Goal: Use online tool/utility: Utilize a website feature to perform a specific function

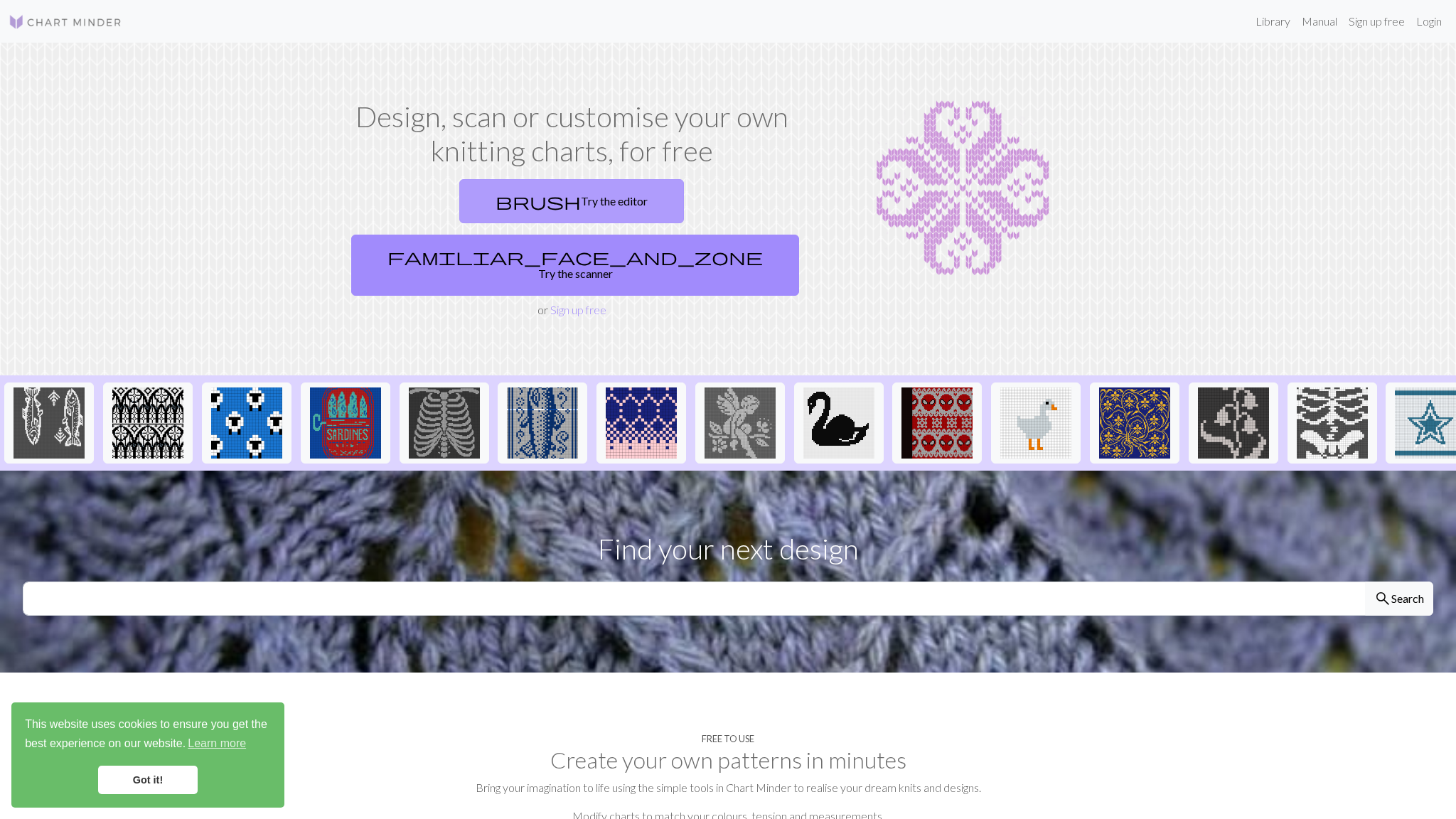
click at [459, 218] on link "brush Try the editor" at bounding box center [572, 201] width 225 height 44
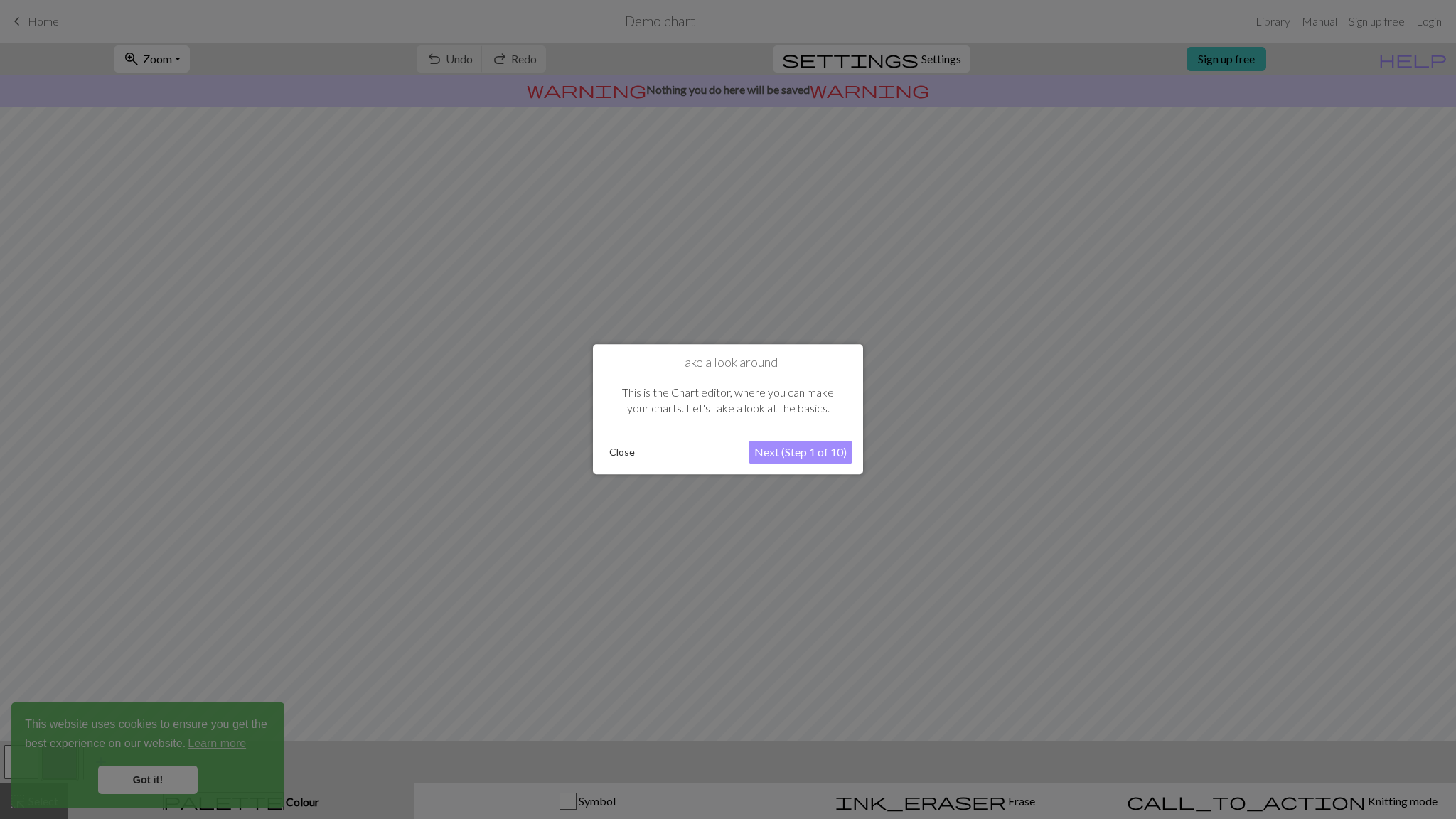
click at [821, 448] on button "Next (Step 1 of 10)" at bounding box center [800, 453] width 104 height 23
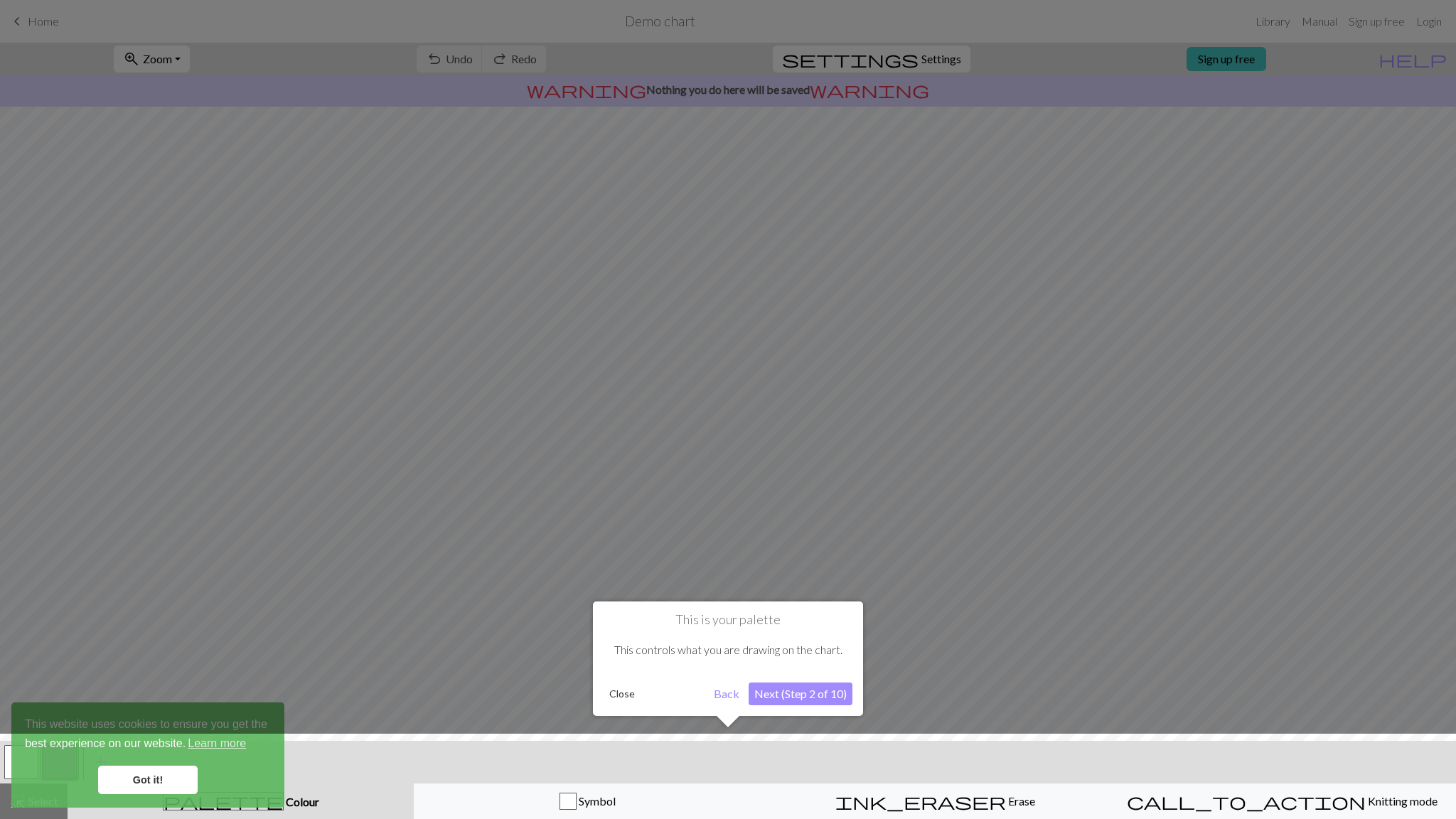
click at [798, 690] on button "Next (Step 2 of 10)" at bounding box center [800, 694] width 104 height 23
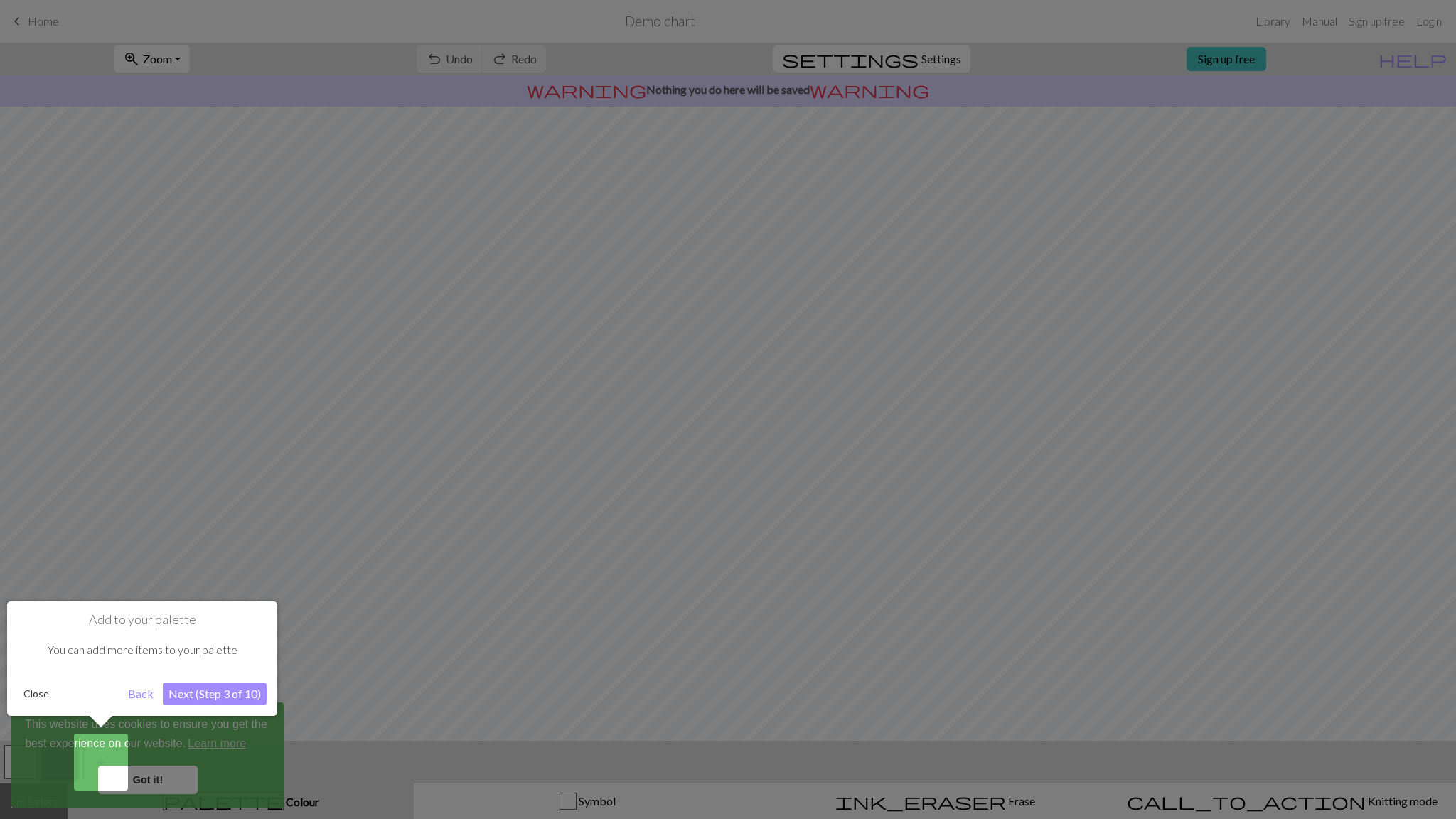
click at [255, 696] on button "Next (Step 3 of 10)" at bounding box center [214, 694] width 104 height 23
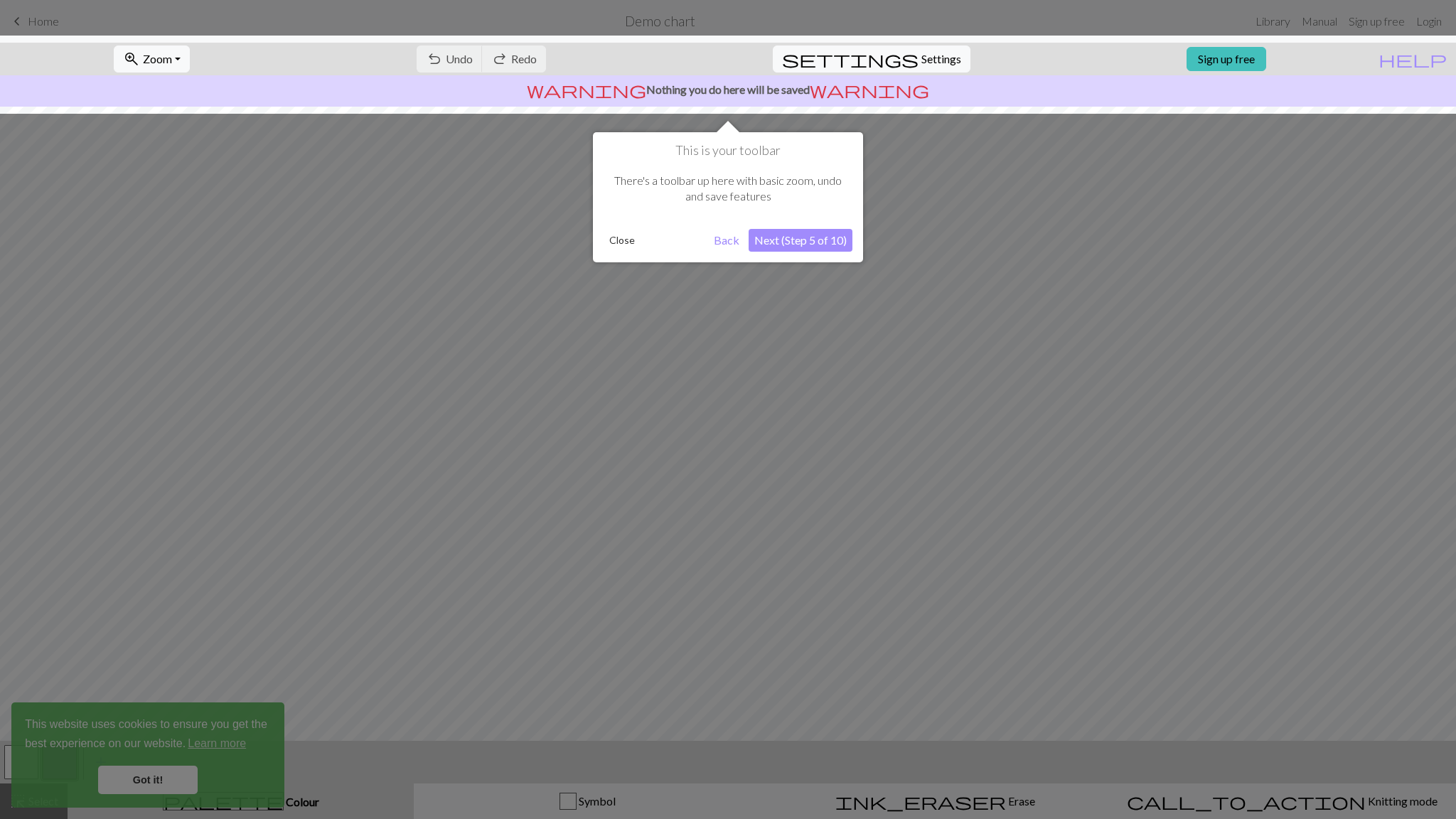
click at [830, 234] on button "Next (Step 5 of 10)" at bounding box center [800, 240] width 104 height 23
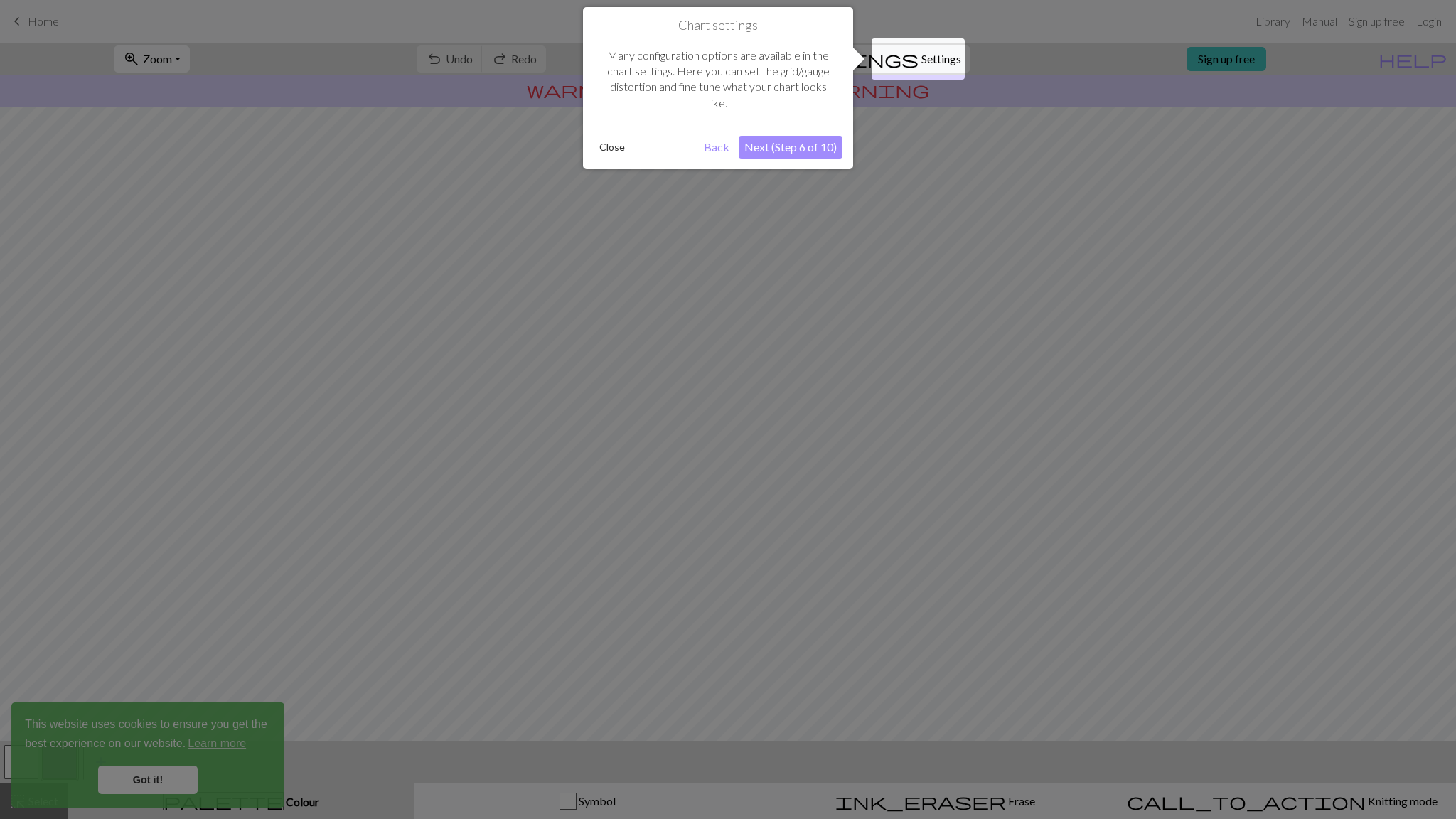
click at [786, 149] on button "Next (Step 6 of 10)" at bounding box center [790, 146] width 104 height 23
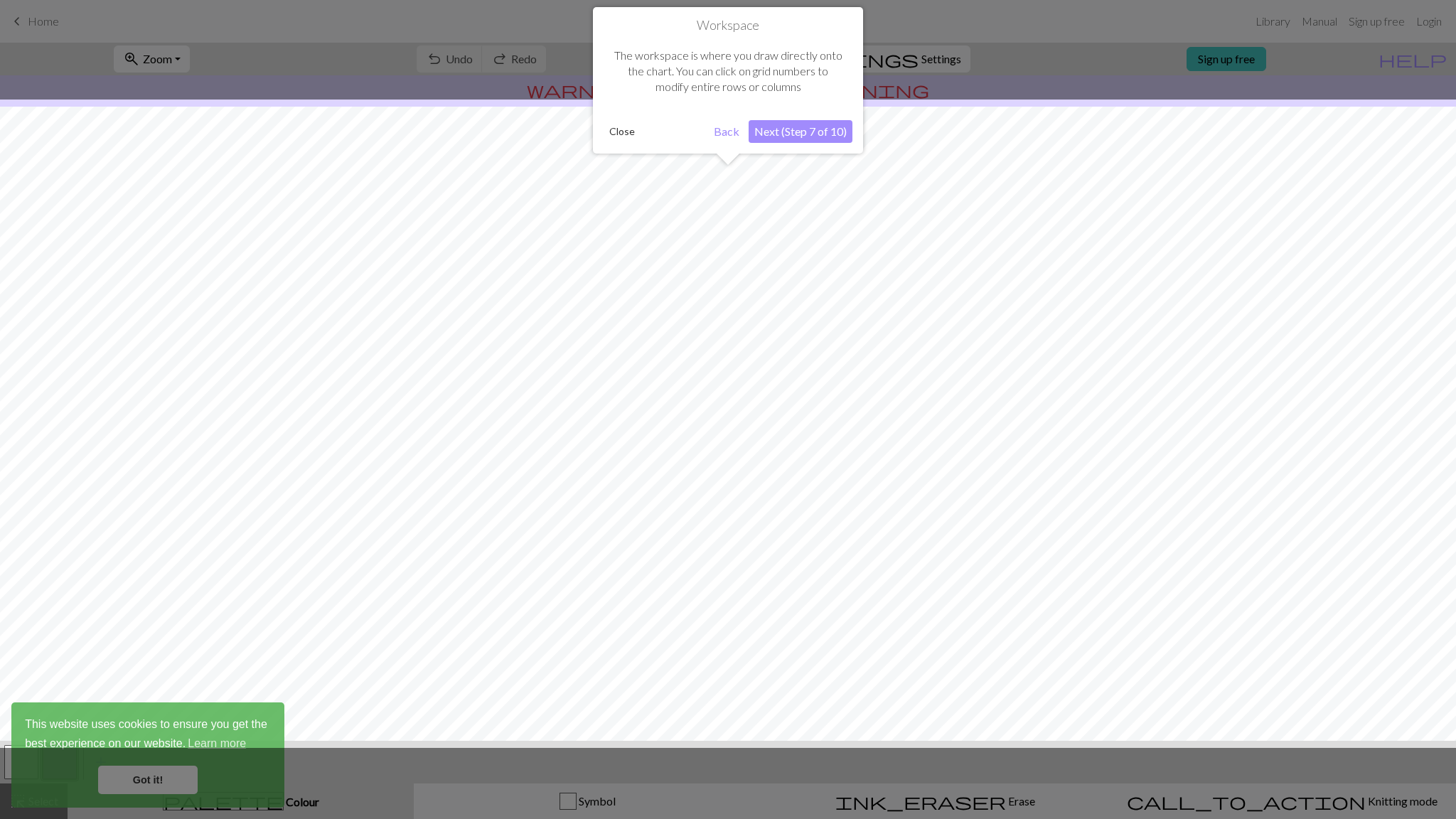
click at [795, 126] on button "Next (Step 7 of 10)" at bounding box center [800, 131] width 104 height 23
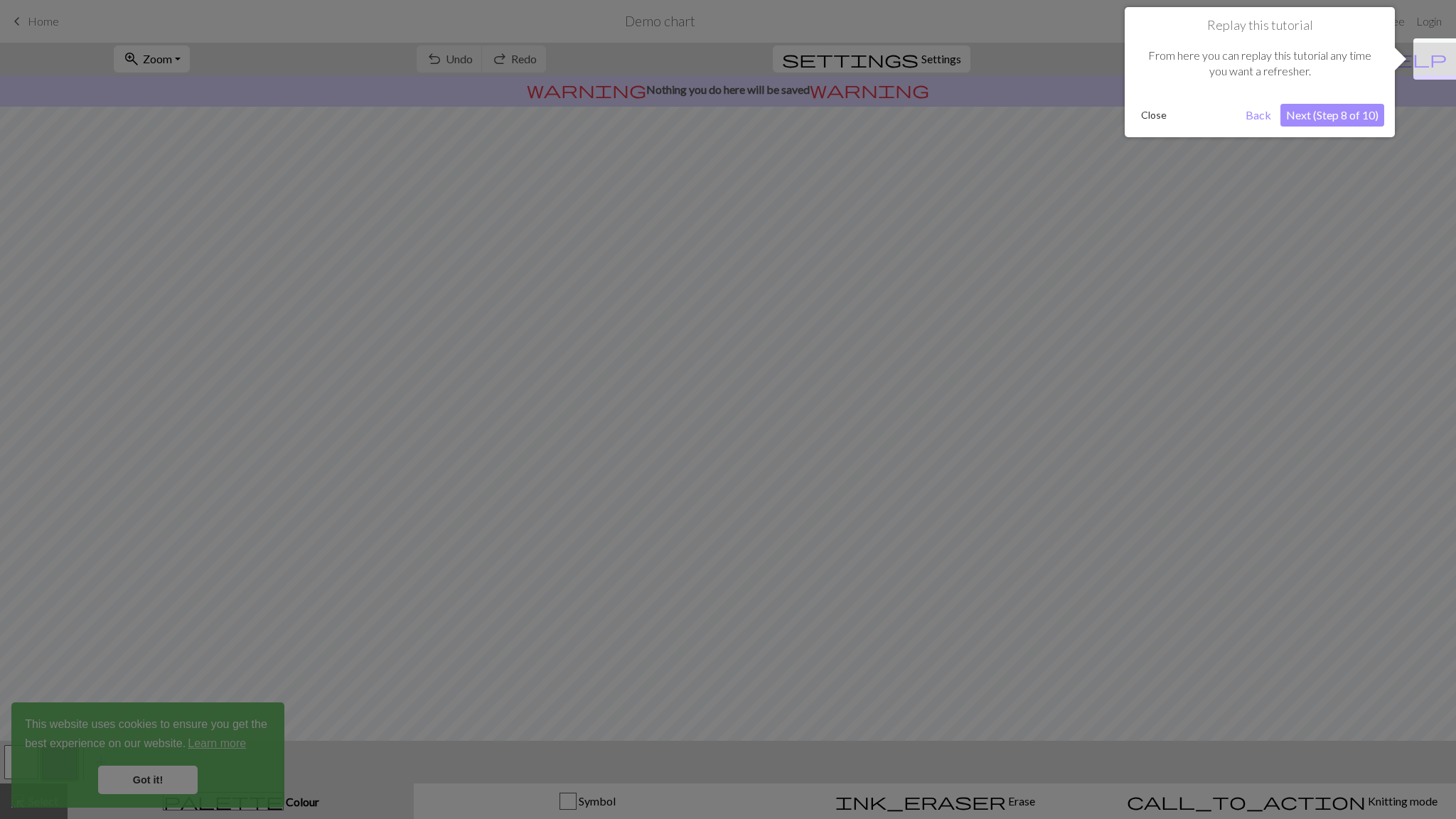
click at [1357, 110] on button "Next (Step 8 of 10)" at bounding box center [1332, 115] width 104 height 23
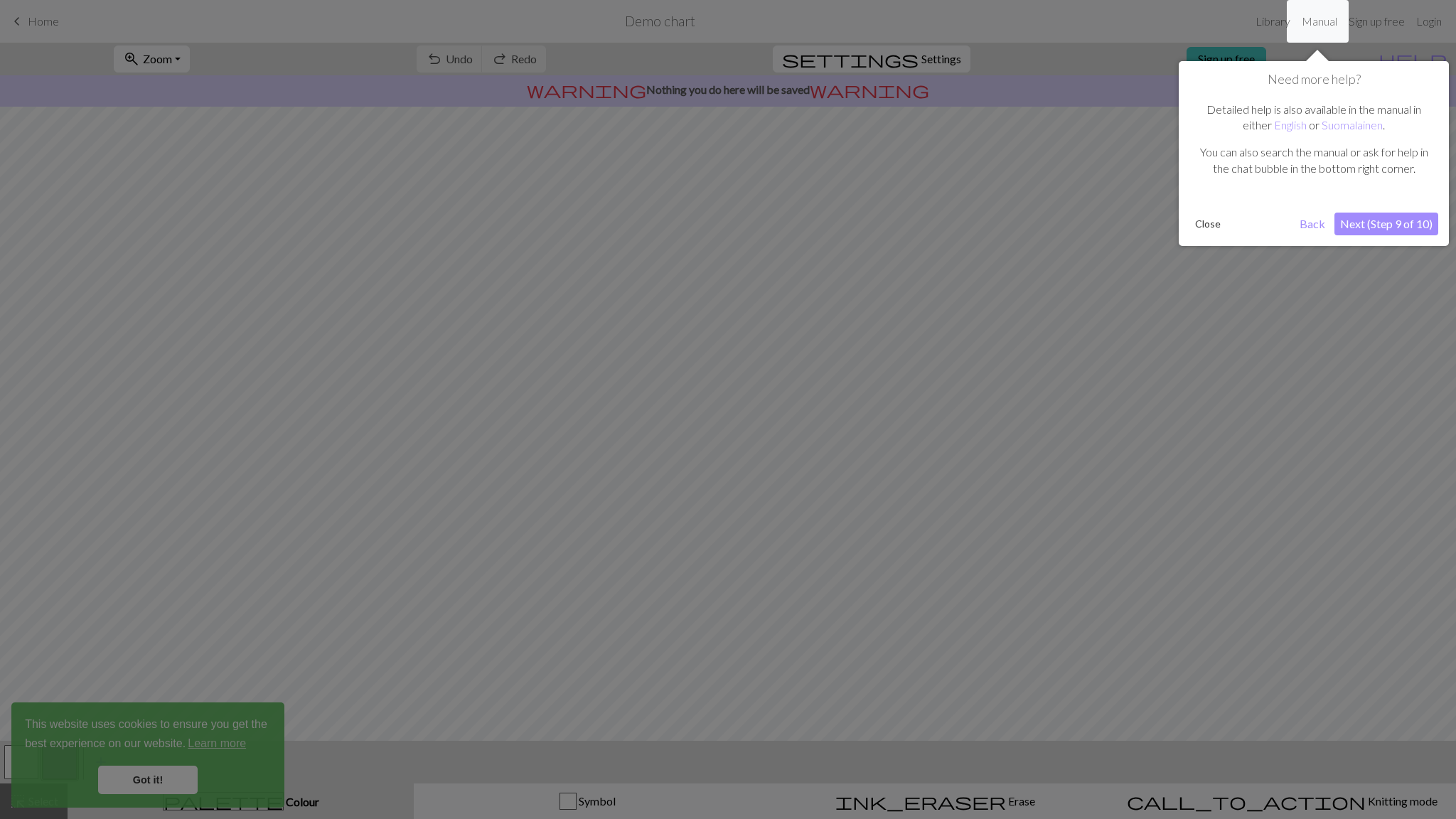
click at [1415, 229] on button "Next (Step 9 of 10)" at bounding box center [1386, 223] width 104 height 23
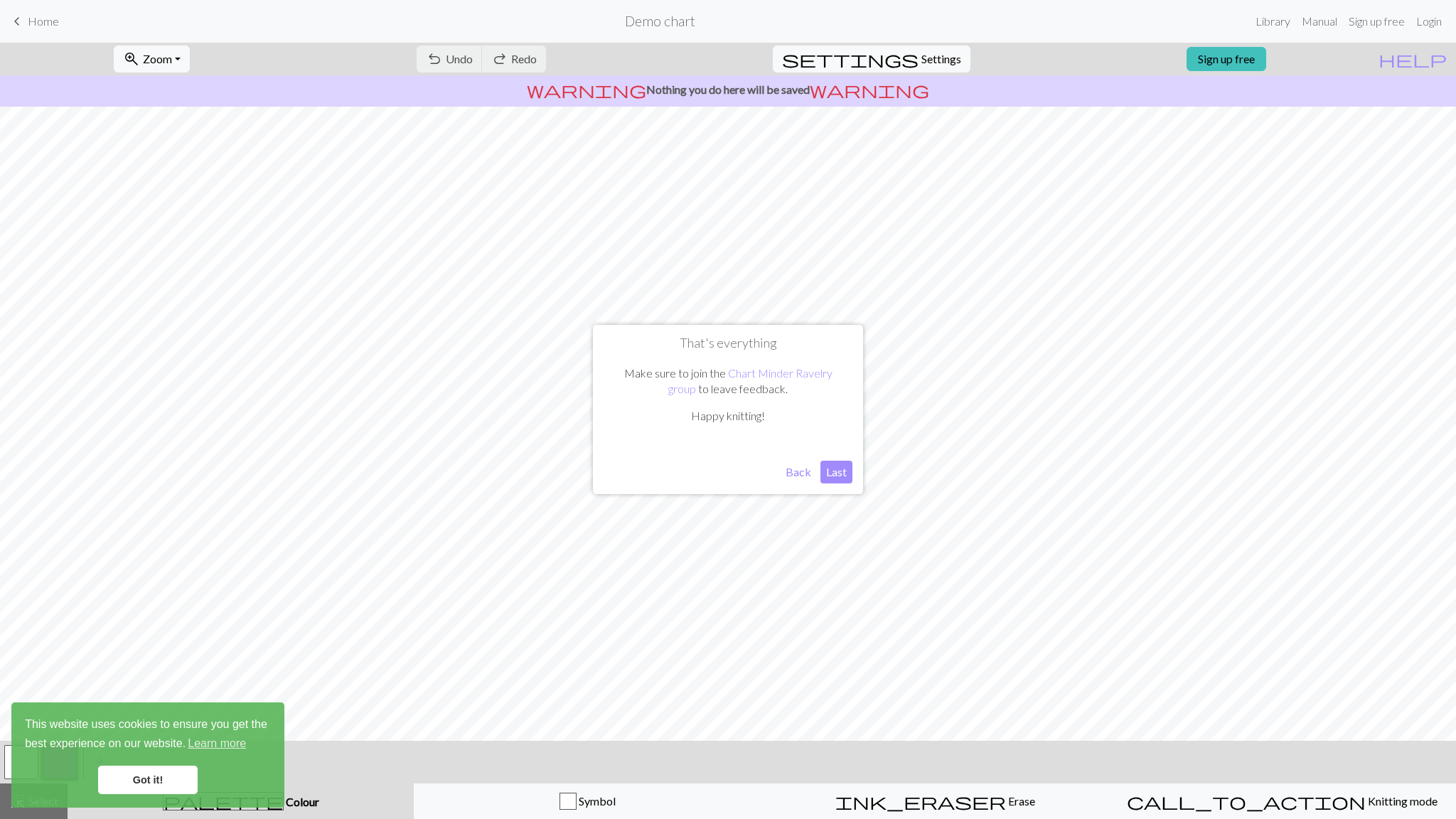
click at [832, 473] on button "Last" at bounding box center [837, 471] width 32 height 23
click at [140, 777] on link "Got it!" at bounding box center [148, 780] width 100 height 29
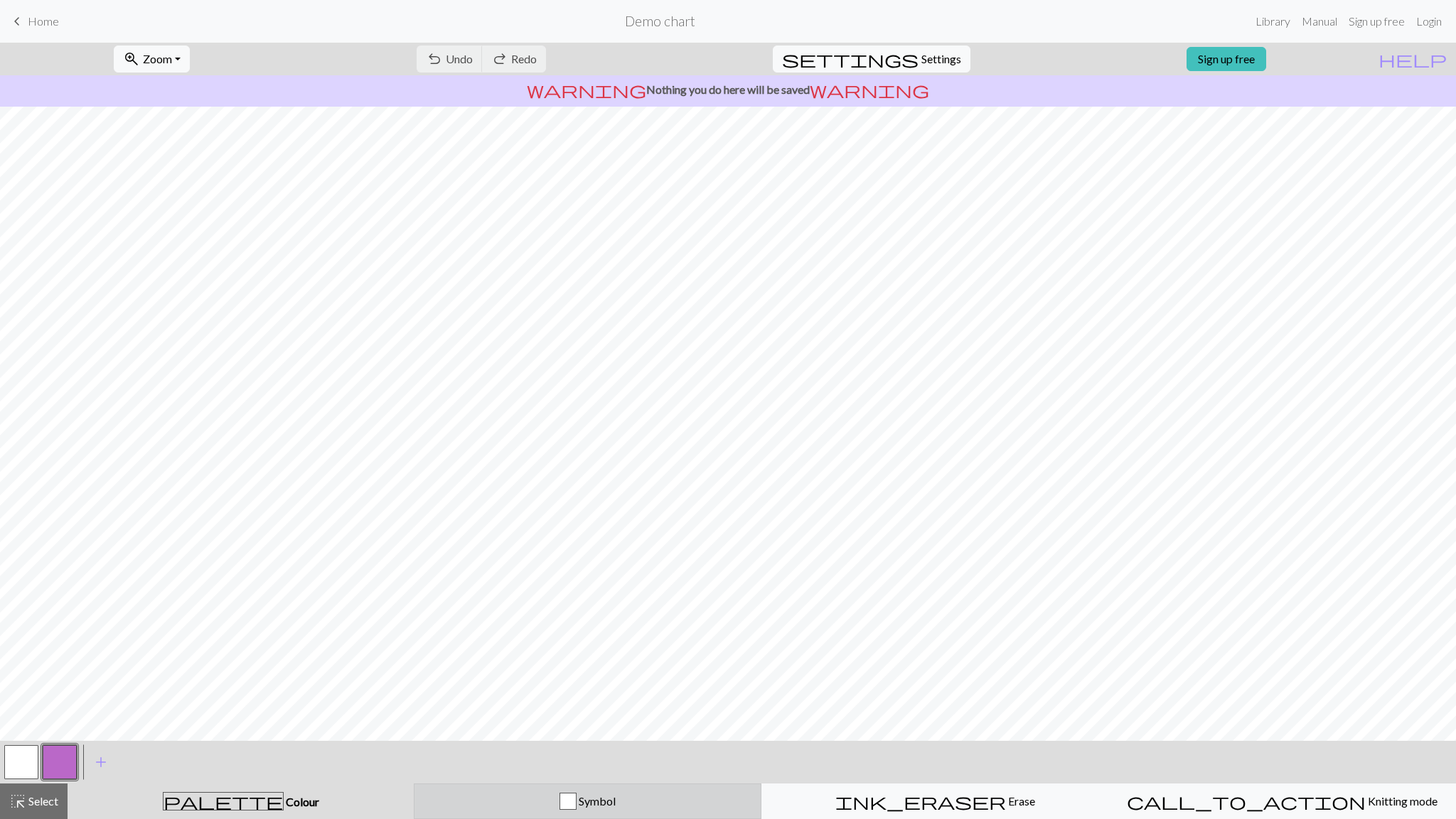
click at [563, 804] on div "button" at bounding box center [568, 801] width 17 height 17
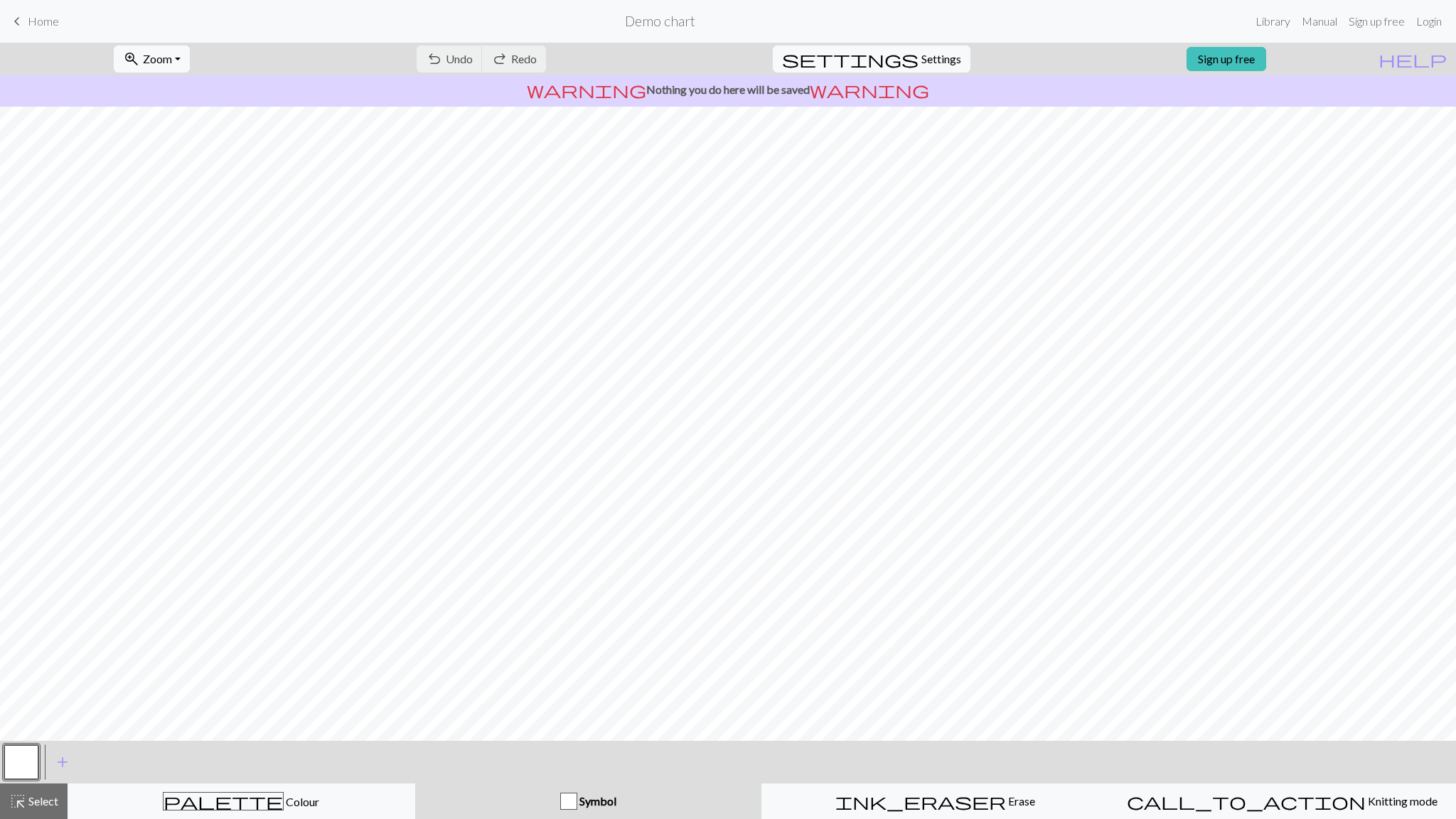
click at [563, 804] on div "button" at bounding box center [569, 801] width 17 height 17
click at [1151, 799] on div "call_to_action Knitting mode Knitting mode" at bounding box center [1282, 801] width 329 height 17
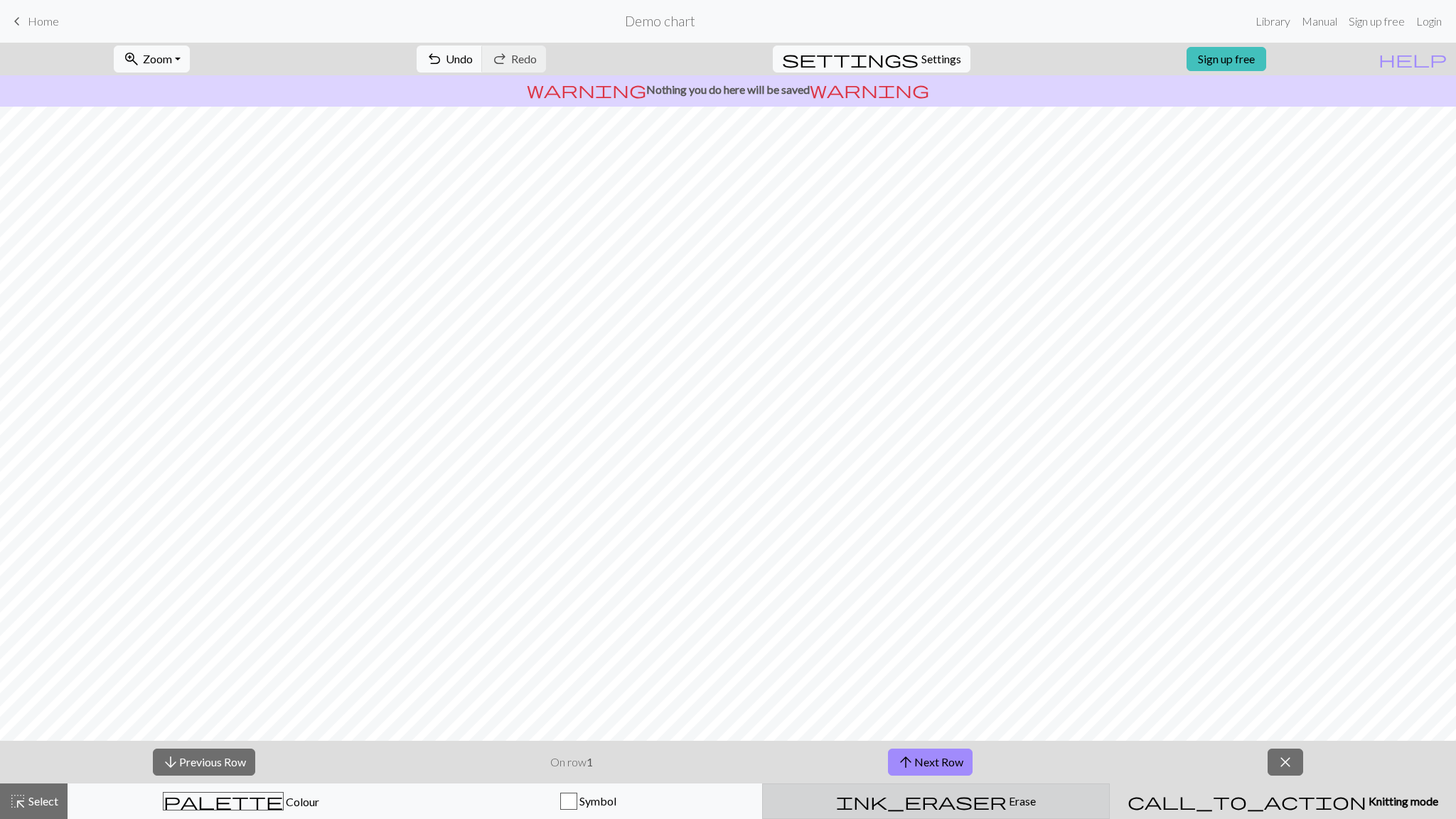
click at [1002, 794] on div "ink_eraser Erase Erase" at bounding box center [936, 801] width 329 height 17
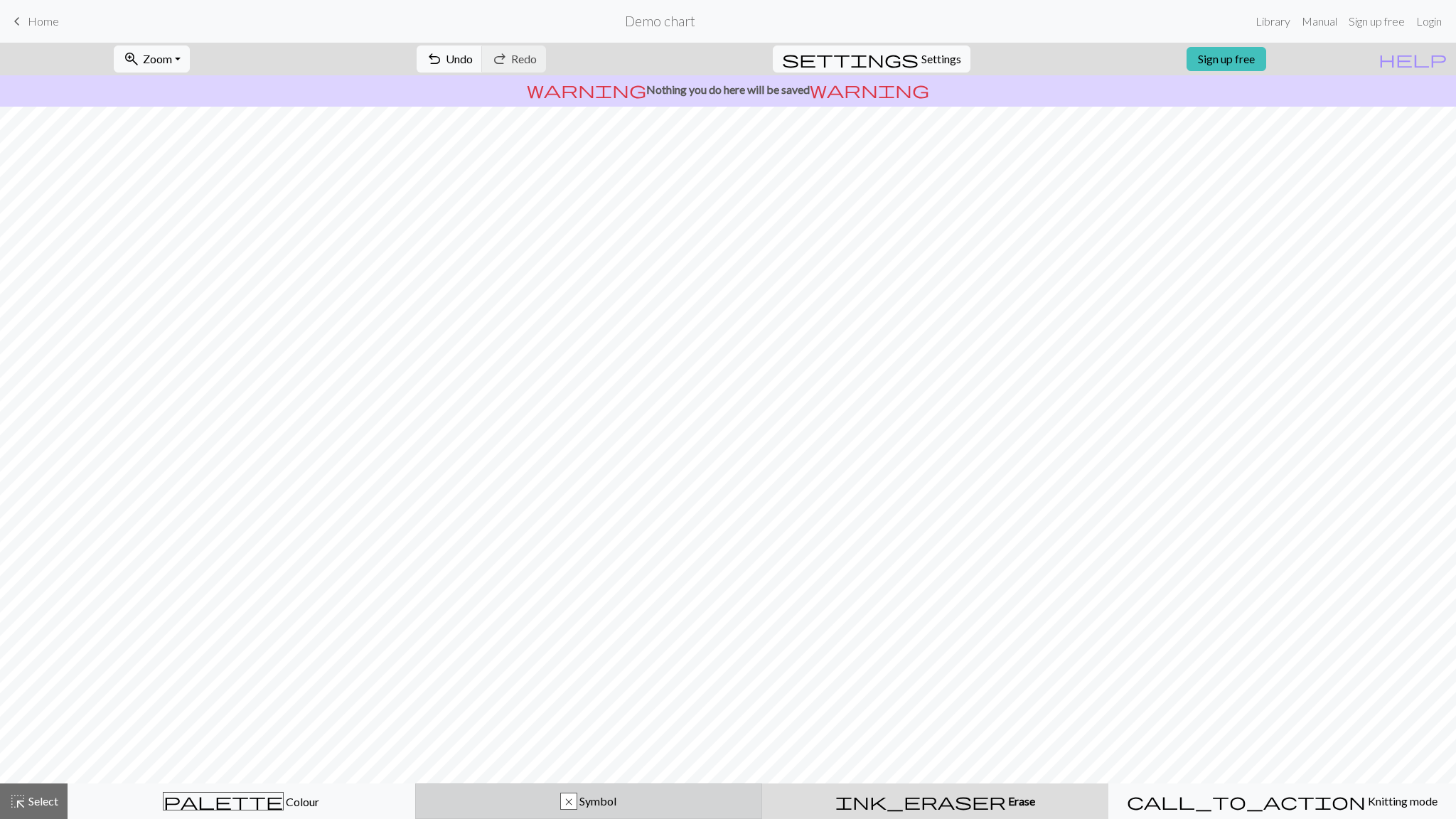
click at [673, 787] on button "x Symbol" at bounding box center [589, 801] width 348 height 36
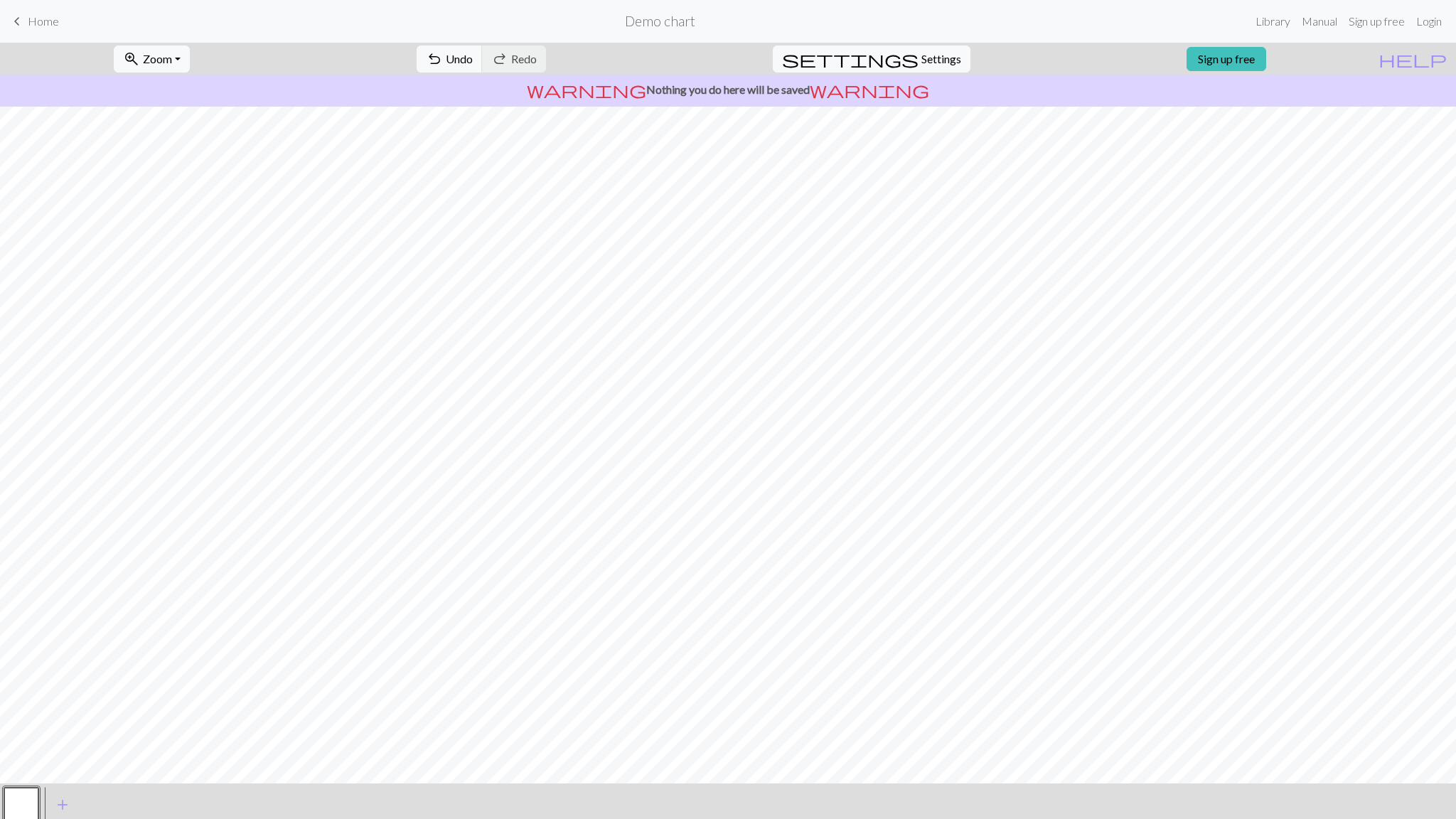
click at [38, 803] on button "button" at bounding box center [21, 805] width 34 height 34
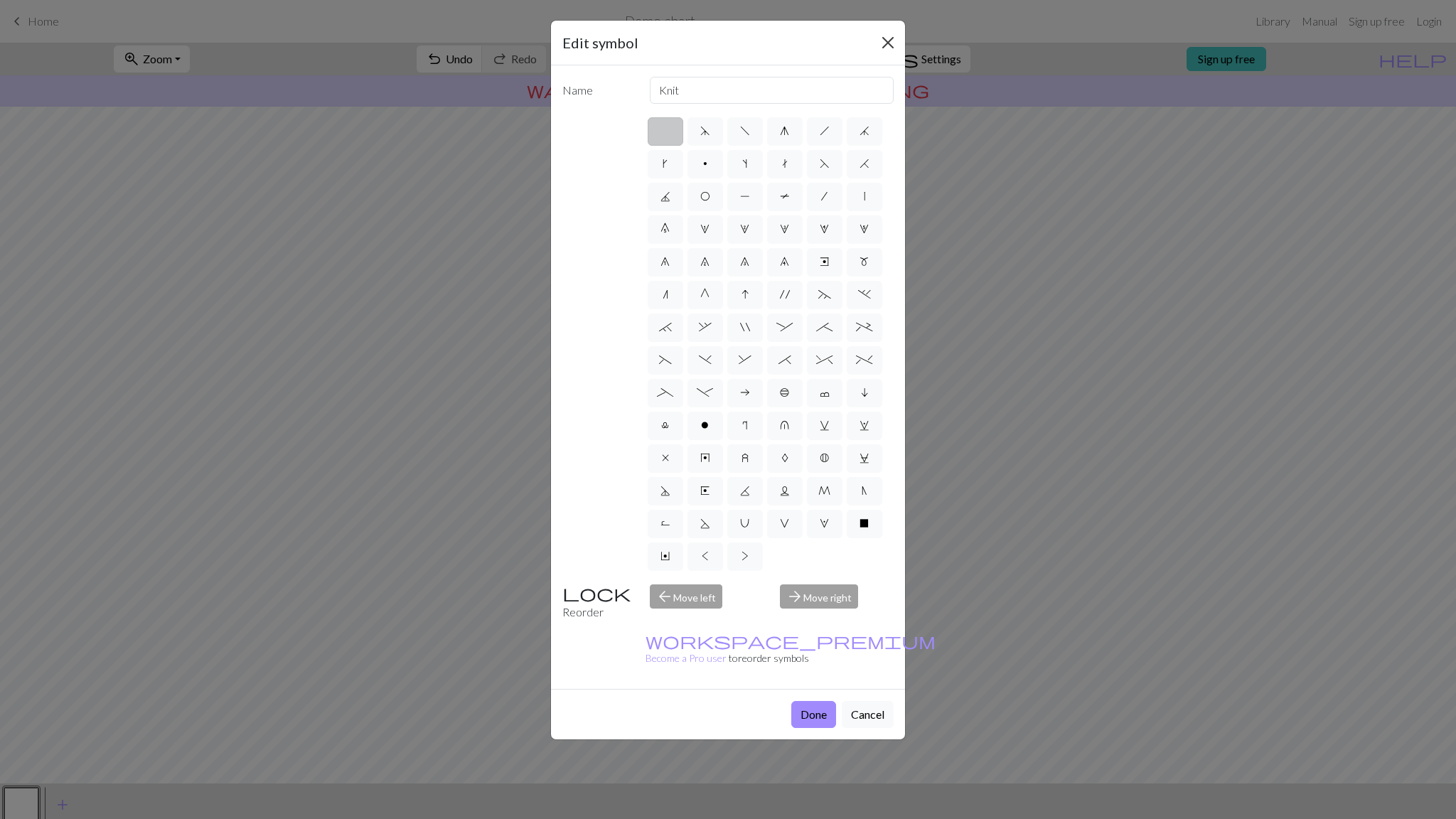
click at [887, 43] on button "Close" at bounding box center [887, 42] width 23 height 23
